Goal: Task Accomplishment & Management: Manage account settings

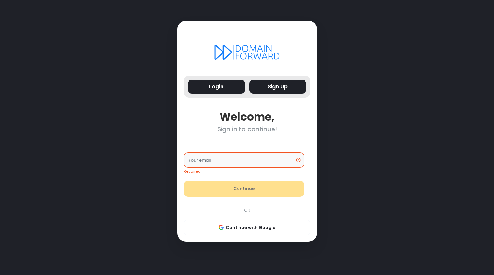
click at [275, 90] on button "Sign Up" at bounding box center [277, 87] width 57 height 14
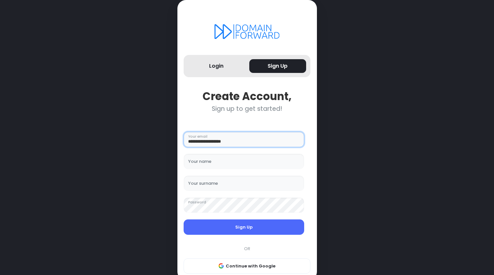
type input "**********"
type input "******"
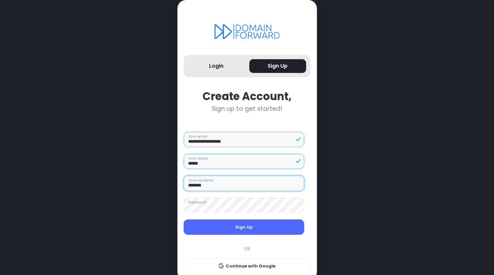
type input "********"
click at [321, 239] on div "**********" at bounding box center [247, 146] width 438 height 293
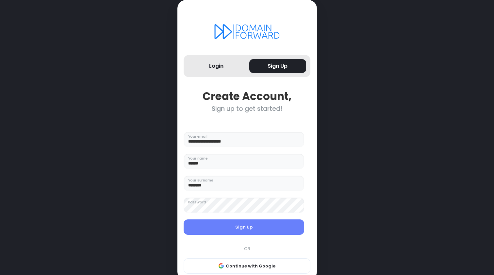
click at [259, 226] on button "Sign Up" at bounding box center [244, 227] width 121 height 16
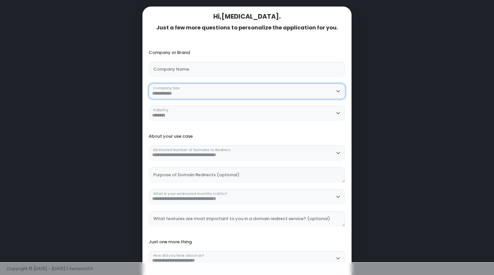
select Size "**********"
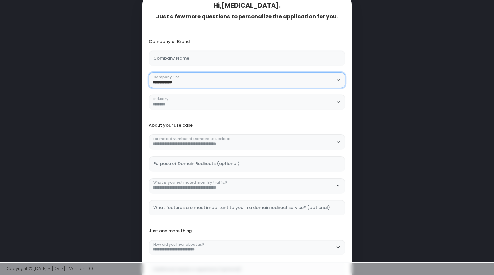
scroll to position [13, 0]
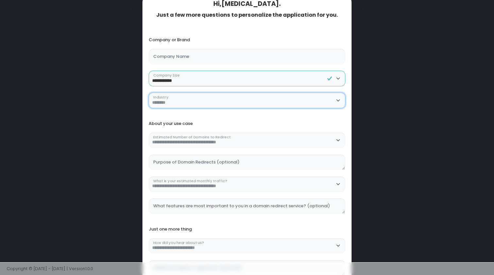
select select "**********"
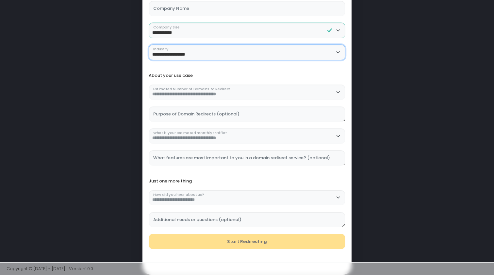
scroll to position [70, 0]
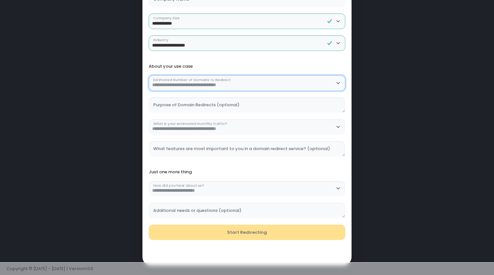
select Redirect "********"
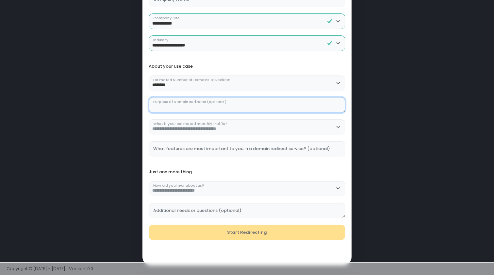
click at [207, 106] on \(optional\) "Purpose of Domain Redirects (optional)" at bounding box center [247, 105] width 197 height 16
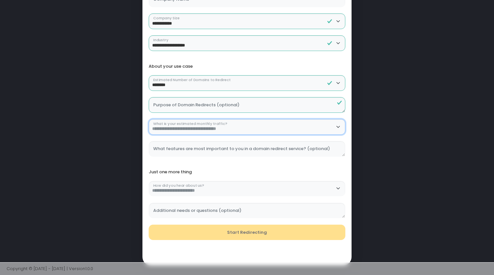
select traffic\? "**********"
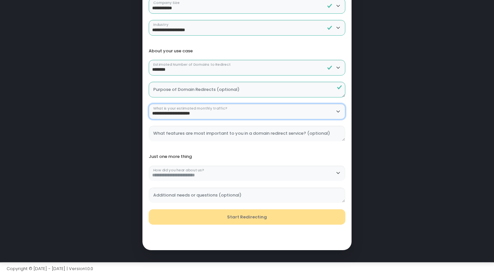
scroll to position [85, 0]
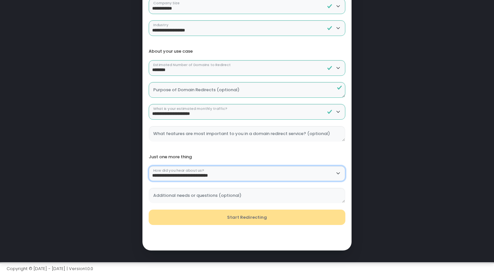
select us\? "******"
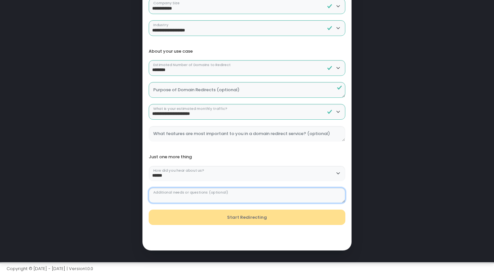
click at [205, 192] on \(optional\) "Additional needs or questions (optional)" at bounding box center [247, 195] width 197 height 16
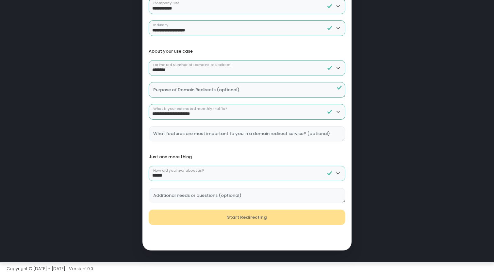
click at [203, 220] on div "Start Redirecting" at bounding box center [247, 217] width 203 height 16
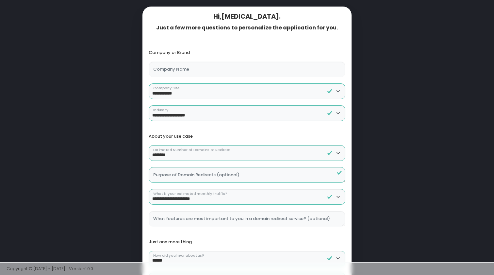
scroll to position [0, 0]
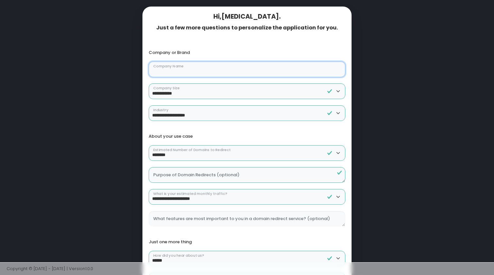
click at [195, 70] on Name "Company Name" at bounding box center [247, 69] width 197 height 16
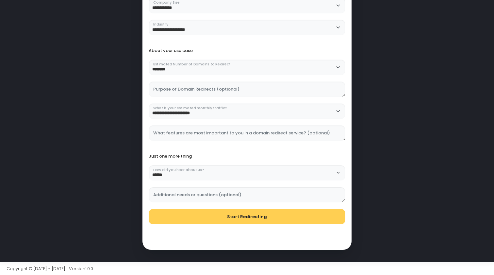
scroll to position [85, 0]
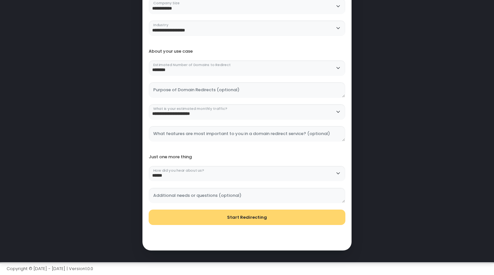
type Name "******"
click at [223, 215] on button "Start Redirecting" at bounding box center [247, 217] width 197 height 16
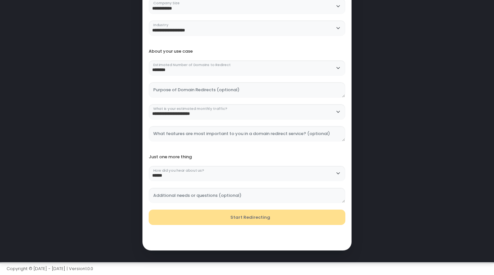
scroll to position [0, 0]
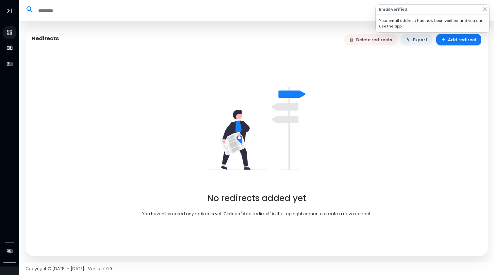
click at [485, 0] on html "Redirects Hostnames Analytics Billing Nikita Luzianin Candl8 Profile Light Mode…" at bounding box center [247, 137] width 494 height 275
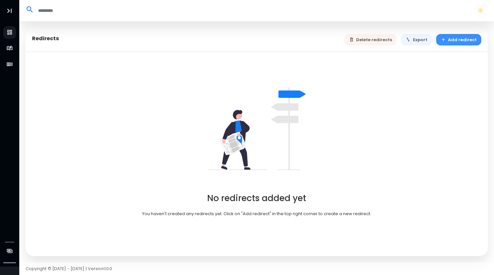
click at [464, 41] on button "Add redirect" at bounding box center [458, 39] width 45 height 11
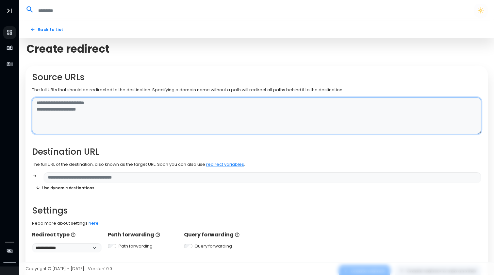
click at [101, 114] on textarea at bounding box center [256, 115] width 449 height 37
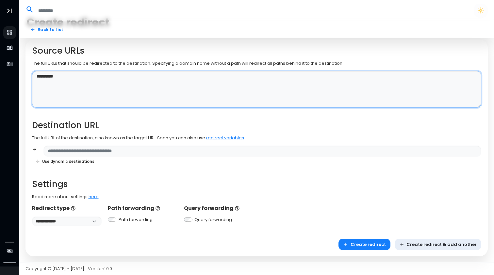
scroll to position [26, 0]
type textarea "**********"
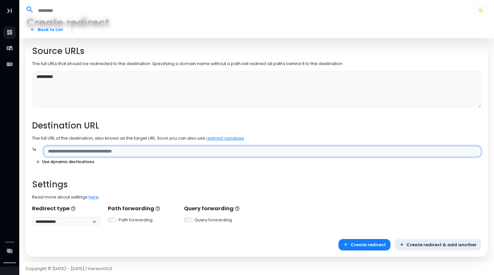
click at [93, 153] on input "text" at bounding box center [262, 151] width 438 height 11
click at [121, 149] on input "text" at bounding box center [262, 151] width 438 height 11
paste input "**********"
type input "**********"
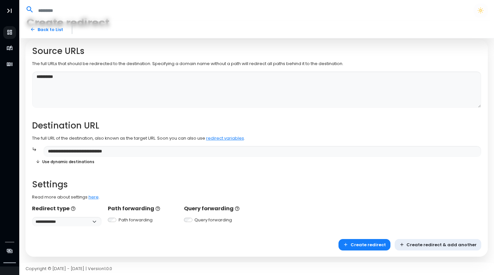
click at [121, 174] on div "**********" at bounding box center [256, 136] width 449 height 180
click at [372, 246] on button "Create redirect" at bounding box center [364, 244] width 52 height 11
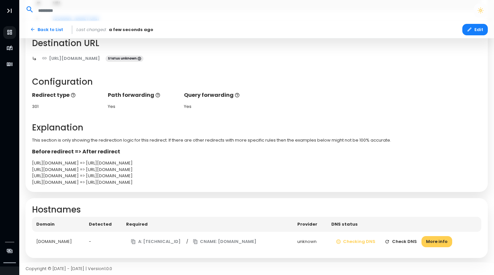
scroll to position [90, 0]
click at [429, 236] on button "More info" at bounding box center [436, 241] width 31 height 11
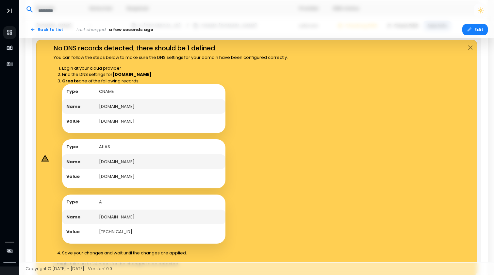
scroll to position [306, 0]
click at [105, 90] on td "CNAME" at bounding box center [160, 91] width 131 height 15
copy td "CNAME"
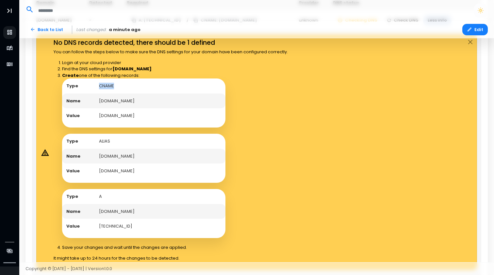
scroll to position [312, 0]
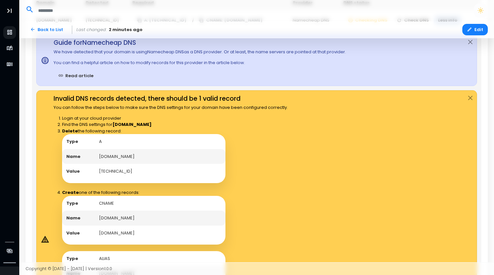
click at [104, 153] on td "candl8.com" at bounding box center [160, 156] width 131 height 15
drag, startPoint x: 100, startPoint y: 167, endPoint x: 112, endPoint y: 167, distance: 12.7
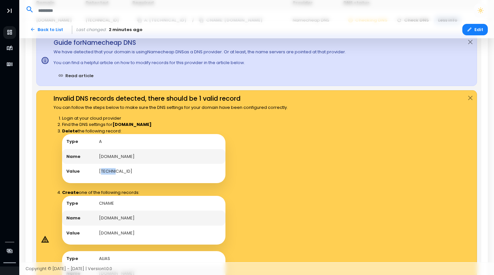
click at [112, 167] on td "192.64.119.208" at bounding box center [160, 171] width 131 height 15
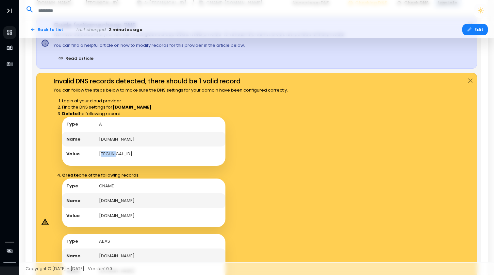
scroll to position [330, 0]
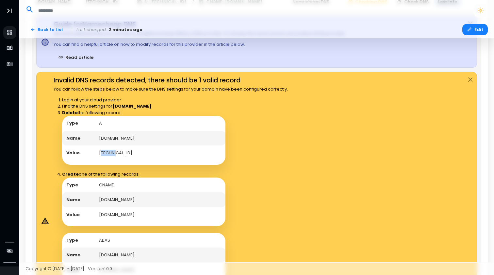
drag, startPoint x: 99, startPoint y: 211, endPoint x: 160, endPoint y: 208, distance: 61.2
click at [160, 208] on td "edge.domain-forward.com" at bounding box center [160, 214] width 131 height 15
copy td "edge.domain-forward.com"
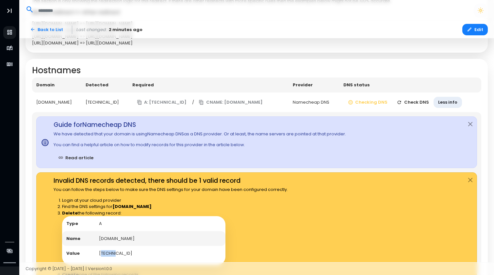
scroll to position [230, 0]
click at [409, 100] on button "Check DNS" at bounding box center [412, 101] width 41 height 11
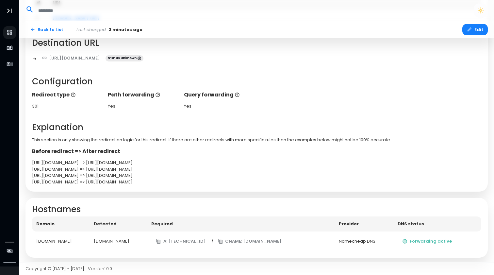
scroll to position [90, 0]
click at [423, 239] on button "Forwarding active" at bounding box center [426, 241] width 59 height 11
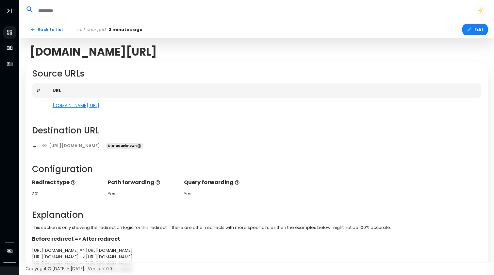
scroll to position [0, 0]
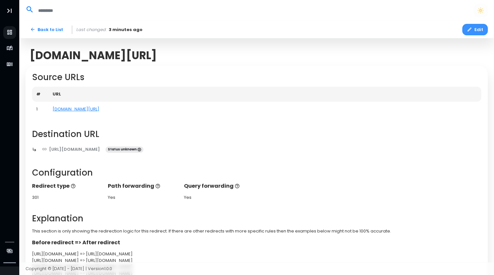
click at [473, 30] on button "Edit" at bounding box center [474, 29] width 25 height 11
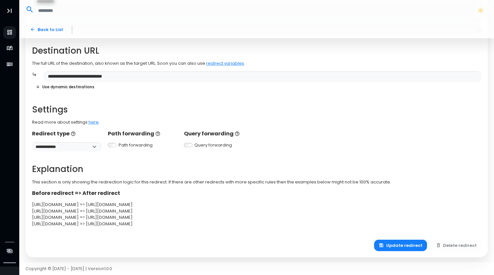
scroll to position [101, 0]
click at [400, 243] on button "Update redirect" at bounding box center [400, 245] width 53 height 11
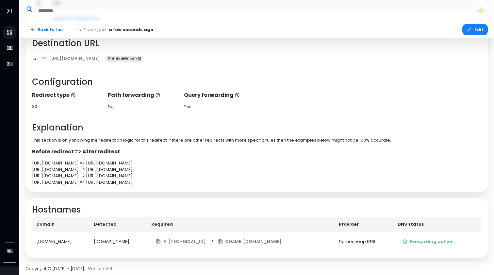
scroll to position [90, 0]
click at [418, 238] on button "Forwarding active" at bounding box center [426, 241] width 59 height 11
click at [478, 28] on button "Edit" at bounding box center [474, 29] width 25 height 11
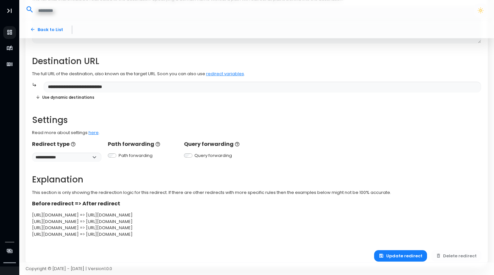
click at [189, 152] on div "Query forwarding" at bounding box center [219, 155] width 70 height 7
click at [391, 251] on button "Update redirect" at bounding box center [400, 255] width 53 height 11
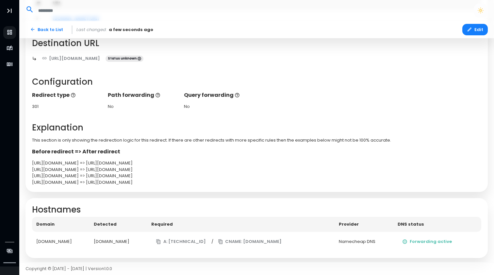
scroll to position [90, 0]
click at [445, 243] on button "Forwarding active" at bounding box center [426, 241] width 59 height 11
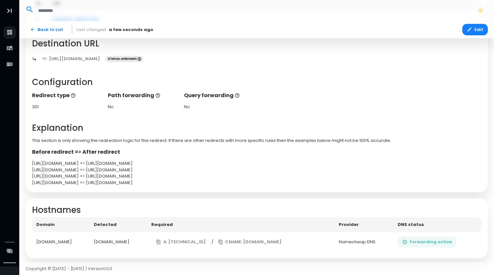
click at [407, 242] on icon "button" at bounding box center [404, 241] width 5 height 5
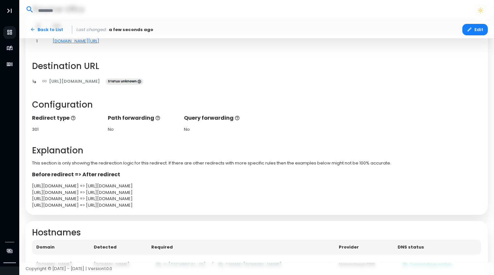
scroll to position [69, 0]
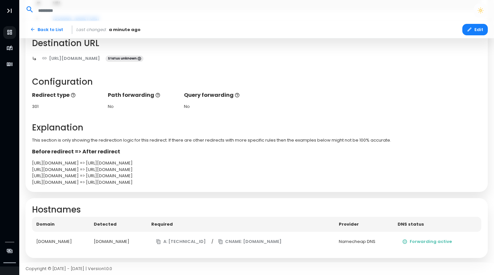
scroll to position [90, 0]
click at [353, 239] on div "Namecheap DNS" at bounding box center [364, 241] width 50 height 7
click at [242, 238] on button "CNAME: edge.domain-forward.com" at bounding box center [249, 241] width 73 height 11
click at [200, 243] on button "A: 138.68.125.144" at bounding box center [180, 241] width 59 height 11
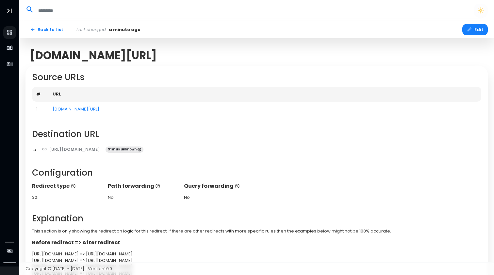
scroll to position [0, 0]
click at [61, 109] on link "candl8.com/" at bounding box center [76, 109] width 47 height 6
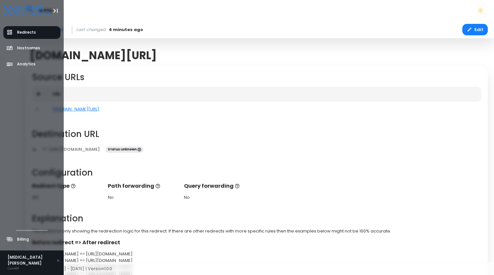
click at [33, 9] on icon "Logo" at bounding box center [26, 11] width 46 height 10
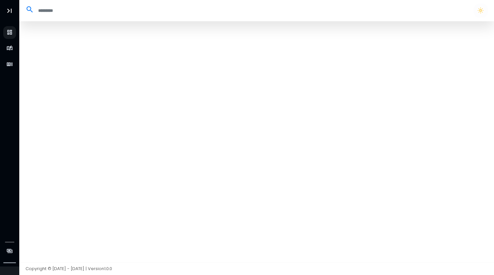
select select "**"
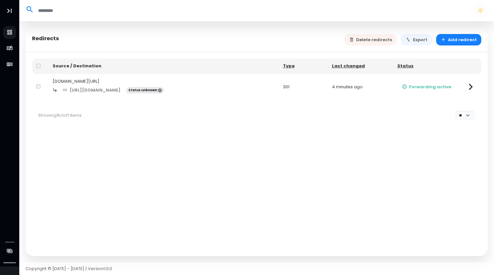
click at [468, 86] on icon at bounding box center [470, 86] width 13 height 13
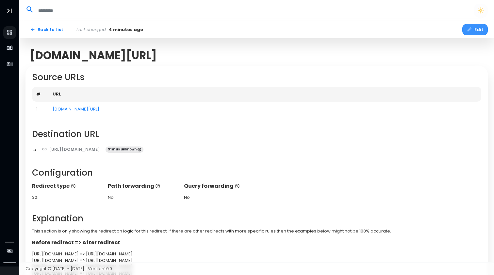
click at [471, 31] on icon "button" at bounding box center [469, 29] width 5 height 5
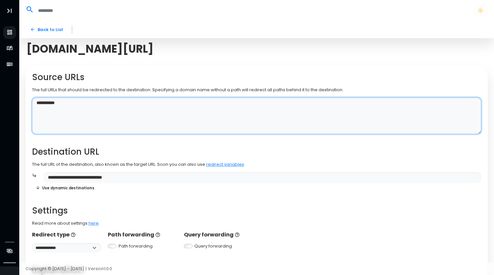
click at [88, 106] on textarea "**********" at bounding box center [256, 115] width 449 height 37
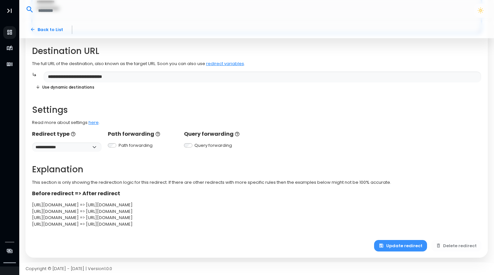
type textarea "**********"
click at [409, 240] on button "Update redirect" at bounding box center [400, 245] width 53 height 11
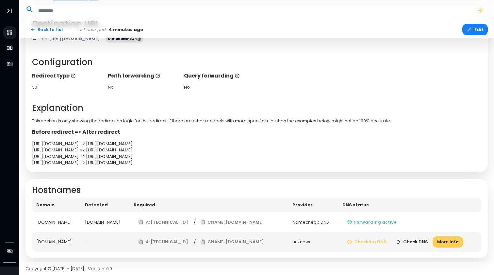
scroll to position [125, 0]
click at [401, 239] on icon "button" at bounding box center [398, 241] width 5 height 5
click at [269, 237] on button "CNAME: edge.domain-forward.com" at bounding box center [232, 241] width 73 height 11
click at [463, 238] on button "More info" at bounding box center [447, 241] width 31 height 11
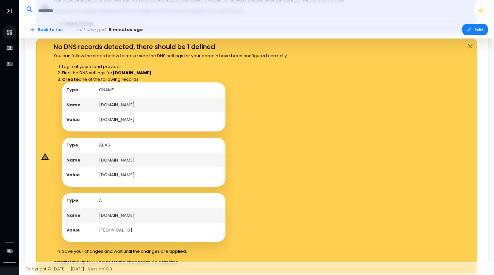
scroll to position [384, 0]
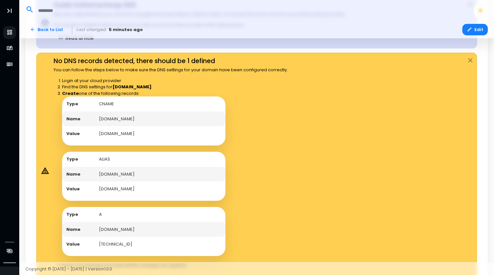
click at [104, 154] on td "ALIAS" at bounding box center [160, 159] width 131 height 15
click at [133, 182] on td "edge.domain-forward.com" at bounding box center [160, 188] width 131 height 15
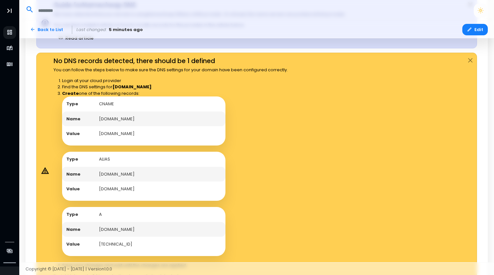
click at [137, 183] on td "edge.domain-forward.com" at bounding box center [160, 188] width 131 height 15
drag, startPoint x: 162, startPoint y: 183, endPoint x: 99, endPoint y: 183, distance: 63.4
click at [99, 183] on td "edge.domain-forward.com" at bounding box center [160, 188] width 131 height 15
copy td "edge.domain-forward.com"
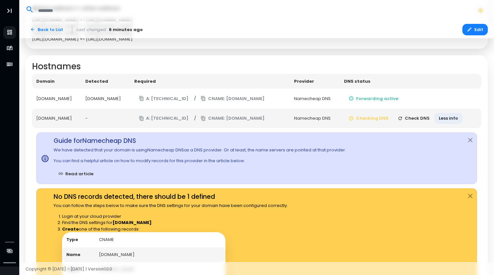
scroll to position [244, 0]
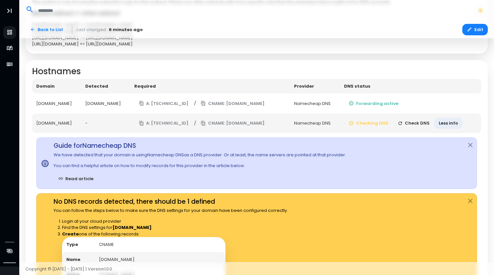
click at [425, 121] on button "Check DNS" at bounding box center [413, 123] width 41 height 11
click at [416, 121] on button "Check DNS" at bounding box center [413, 123] width 41 height 11
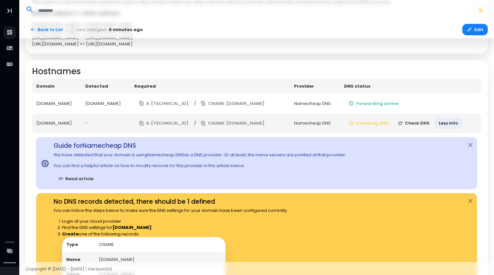
click at [416, 121] on button "Check DNS" at bounding box center [413, 123] width 41 height 11
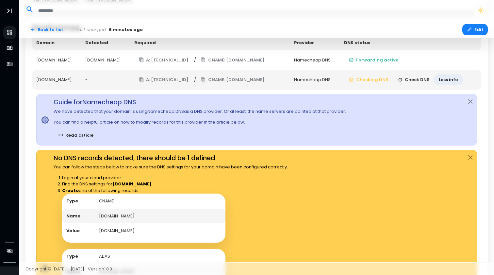
scroll to position [279, 0]
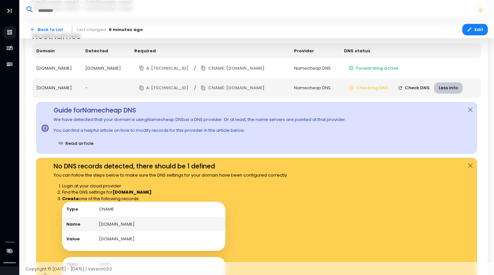
click at [458, 82] on button "Less info" at bounding box center [448, 87] width 28 height 11
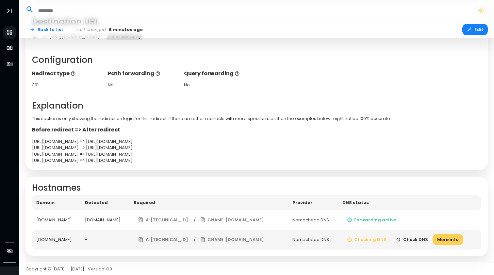
scroll to position [125, 0]
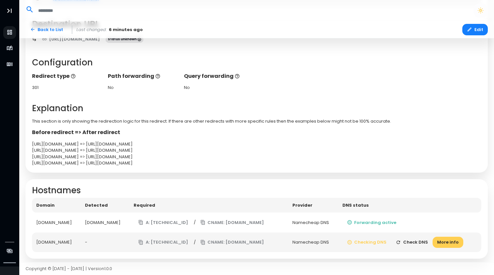
click at [401, 239] on icon "button" at bounding box center [398, 241] width 5 height 5
click at [241, 241] on button "CNAME: edge.domain-forward.com" at bounding box center [232, 241] width 73 height 11
click at [418, 243] on button "Check DNS" at bounding box center [411, 241] width 41 height 11
